Goal: Information Seeking & Learning: Learn about a topic

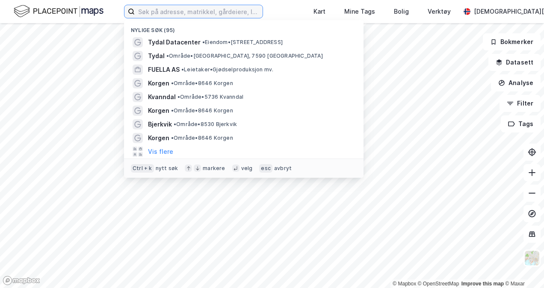
click at [231, 14] on input at bounding box center [199, 11] width 128 height 13
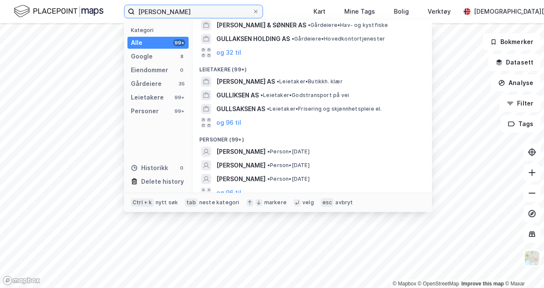
scroll to position [107, 0]
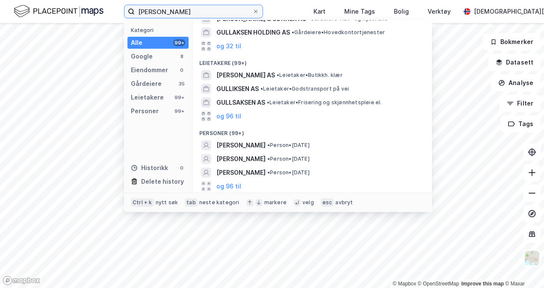
type input "[PERSON_NAME]"
click at [231, 182] on button "og 96 til" at bounding box center [228, 186] width 25 height 10
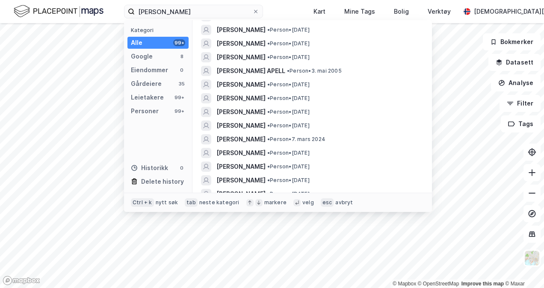
scroll to position [319, 0]
click at [210, 12] on input "[PERSON_NAME]" at bounding box center [194, 11] width 118 height 13
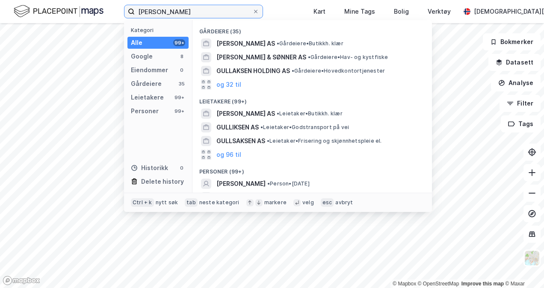
scroll to position [162, 0]
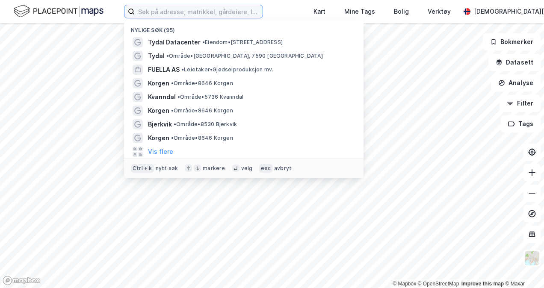
click at [240, 5] on input at bounding box center [199, 11] width 128 height 13
paste input "[PERSON_NAME]"
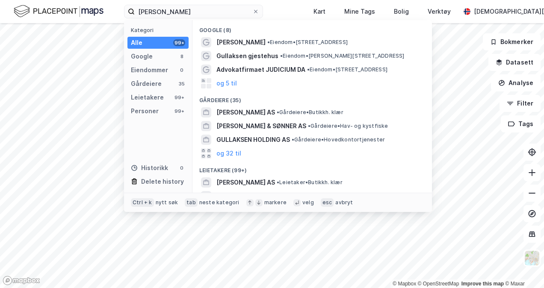
click at [142, 105] on div "Personer 99+" at bounding box center [157, 111] width 61 height 12
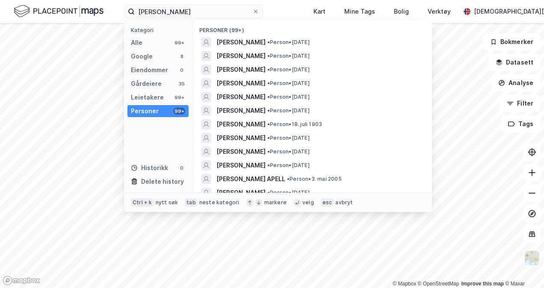
click at [265, 138] on span "[PERSON_NAME]" at bounding box center [240, 138] width 49 height 10
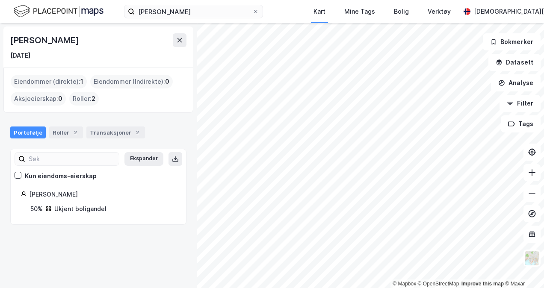
click at [34, 192] on div "[PERSON_NAME]" at bounding box center [102, 194] width 147 height 10
click at [15, 173] on icon at bounding box center [18, 175] width 6 height 6
click at [60, 203] on div "[PERSON_NAME] 50% Ukjent boligandel" at bounding box center [98, 201] width 155 height 25
click at [41, 206] on div "50%" at bounding box center [36, 209] width 12 height 10
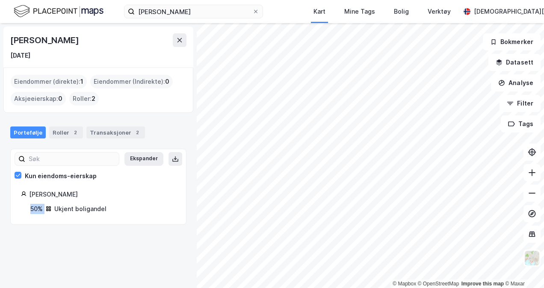
click at [41, 206] on div "50%" at bounding box center [36, 209] width 12 height 10
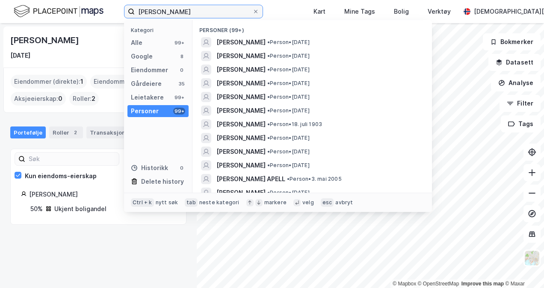
click at [205, 9] on input "[PERSON_NAME]" at bounding box center [194, 11] width 118 height 13
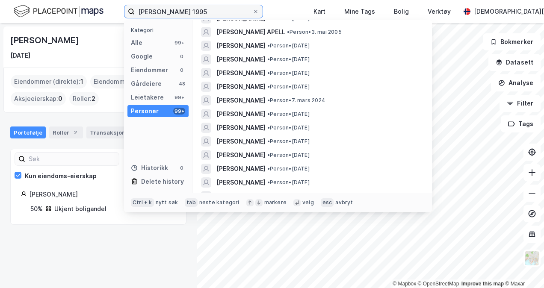
scroll to position [150, 0]
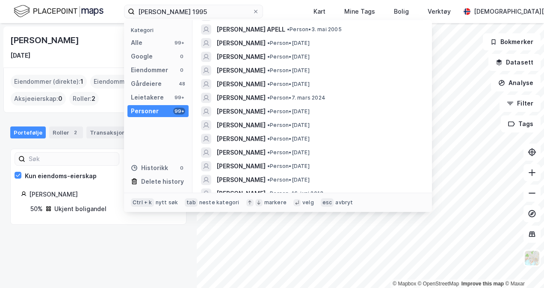
click at [78, 238] on div "[PERSON_NAME] [DATE] Eiendommer (direkte) : 1 Eiendommer (Indirekte) : 0 Aksjee…" at bounding box center [98, 155] width 197 height 265
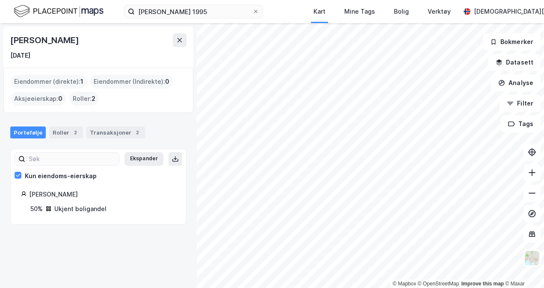
click at [65, 82] on div "Eiendommer (direkte) : 1" at bounding box center [49, 82] width 76 height 14
click at [60, 135] on div "Roller 2" at bounding box center [66, 133] width 34 height 12
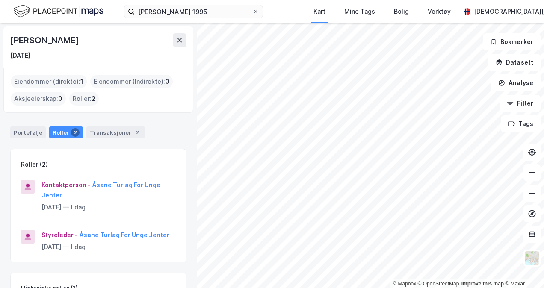
scroll to position [58, 0]
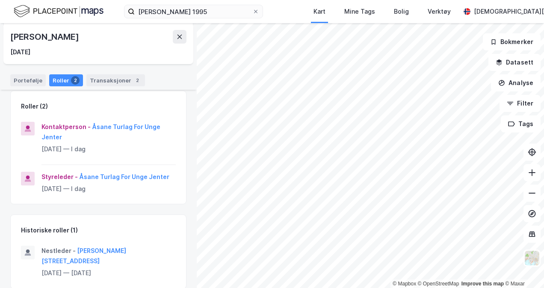
drag, startPoint x: 132, startPoint y: 218, endPoint x: 109, endPoint y: 77, distance: 142.6
click at [109, 77] on div "Transaksjoner 2" at bounding box center [115, 80] width 59 height 12
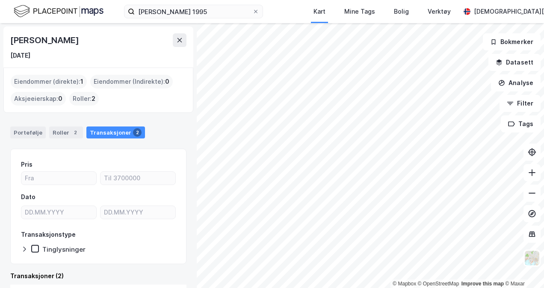
click at [40, 84] on div "Eiendommer (direkte) : 1" at bounding box center [49, 82] width 76 height 14
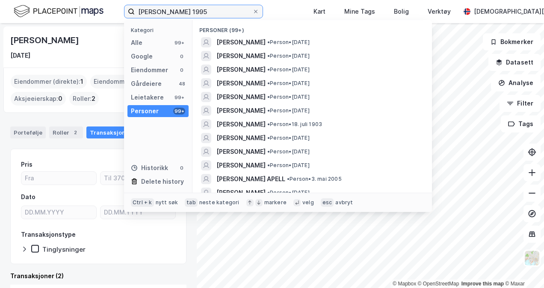
click at [207, 11] on input "[PERSON_NAME] 1995" at bounding box center [194, 11] width 118 height 13
type input "[PERSON_NAME]"
click at [250, 139] on span "[PERSON_NAME]" at bounding box center [240, 138] width 49 height 10
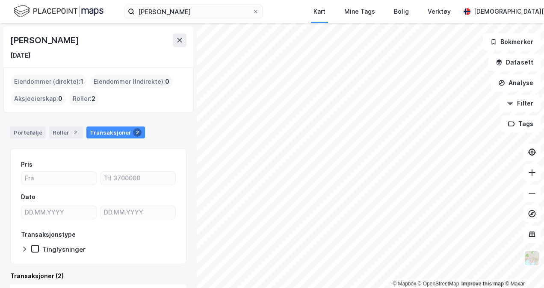
click at [44, 84] on div "Eiendommer (direkte) : 1" at bounding box center [49, 82] width 76 height 14
click at [34, 127] on div "Portefølje" at bounding box center [27, 133] width 35 height 12
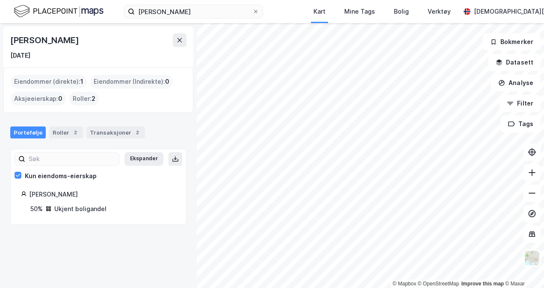
click at [34, 207] on div "50%" at bounding box center [36, 209] width 12 height 10
click at [60, 206] on div "Ukjent boligandel" at bounding box center [80, 209] width 52 height 10
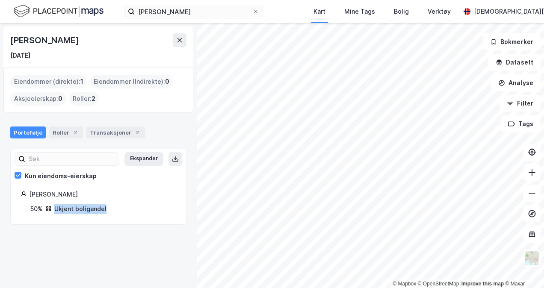
click at [60, 206] on div "Ukjent boligandel" at bounding box center [80, 209] width 52 height 10
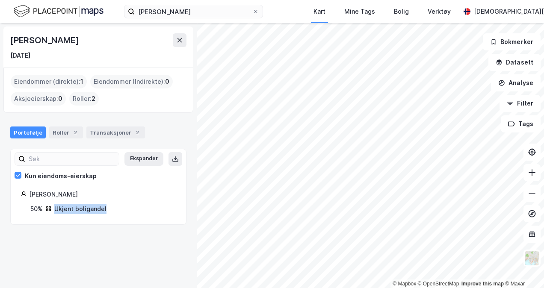
click at [60, 206] on div "Ukjent boligandel" at bounding box center [80, 209] width 52 height 10
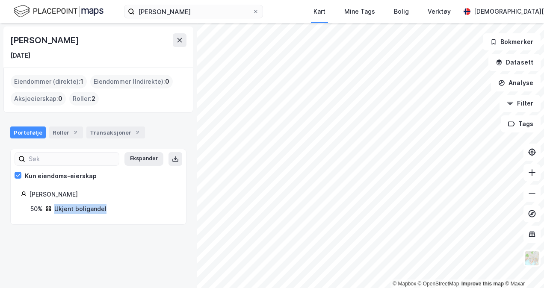
drag, startPoint x: 60, startPoint y: 206, endPoint x: 59, endPoint y: 214, distance: 7.3
click at [59, 214] on div "Ekspander Kun eiendoms-eierskap [PERSON_NAME] 50% Ukjent boligandel" at bounding box center [98, 187] width 176 height 76
click at [33, 209] on div "50%" at bounding box center [36, 209] width 12 height 10
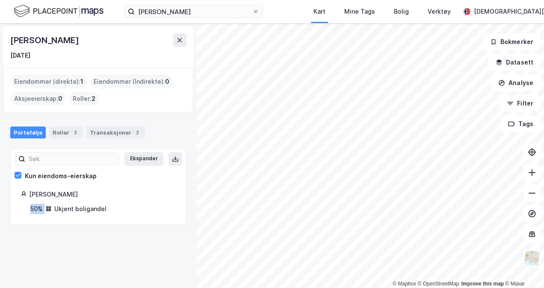
click at [33, 209] on div "50%" at bounding box center [36, 209] width 12 height 10
